Goal: Information Seeking & Learning: Learn about a topic

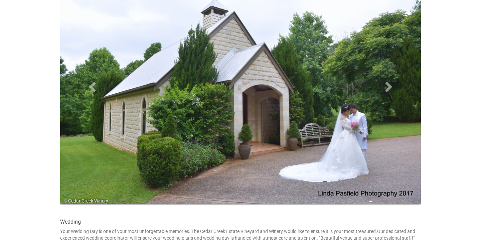
scroll to position [73, 0]
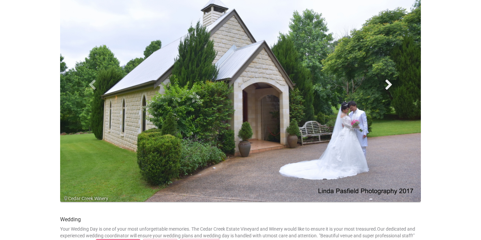
click at [387, 84] on span at bounding box center [389, 84] width 10 height 10
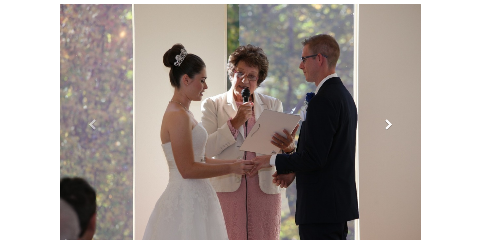
scroll to position [30, 0]
click at [387, 122] on span at bounding box center [389, 124] width 10 height 10
click at [386, 122] on span at bounding box center [389, 124] width 10 height 10
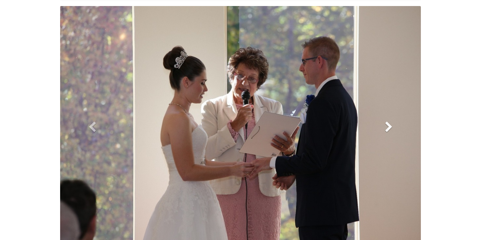
scroll to position [27, 0]
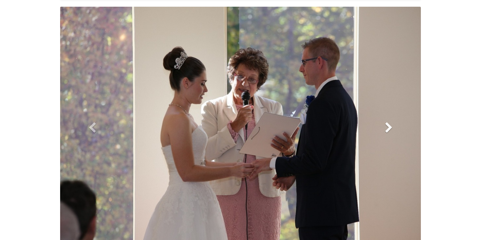
click at [398, 125] on link "Next" at bounding box center [389, 127] width 54 height 241
click at [388, 126] on span at bounding box center [389, 127] width 10 height 10
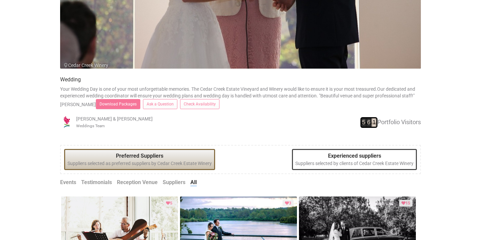
scroll to position [206, 0]
click at [339, 154] on legend "Experienced suppliers" at bounding box center [354, 156] width 118 height 8
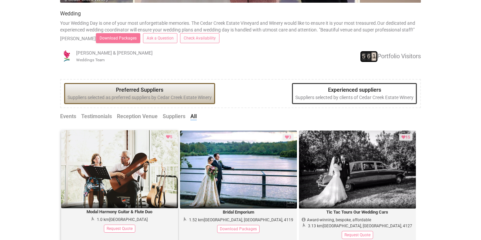
scroll to position [272, 0]
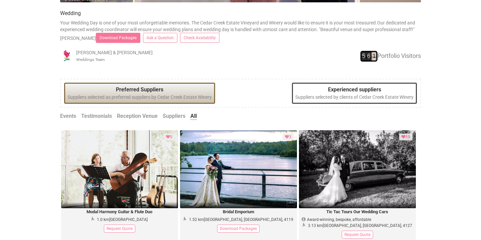
click at [71, 116] on link "Events" at bounding box center [68, 116] width 16 height 8
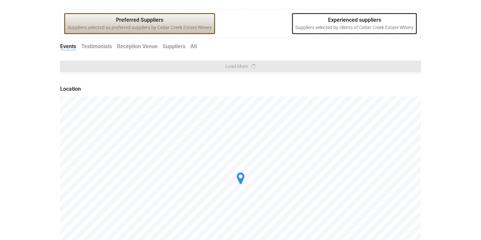
scroll to position [352, 0]
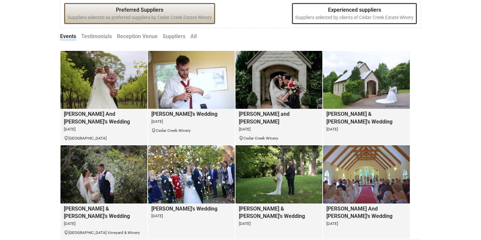
click at [137, 35] on link "Reception Venue" at bounding box center [137, 37] width 41 height 8
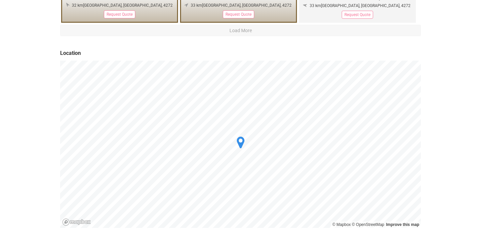
scroll to position [594, 0]
